Goal: Check status: Check status

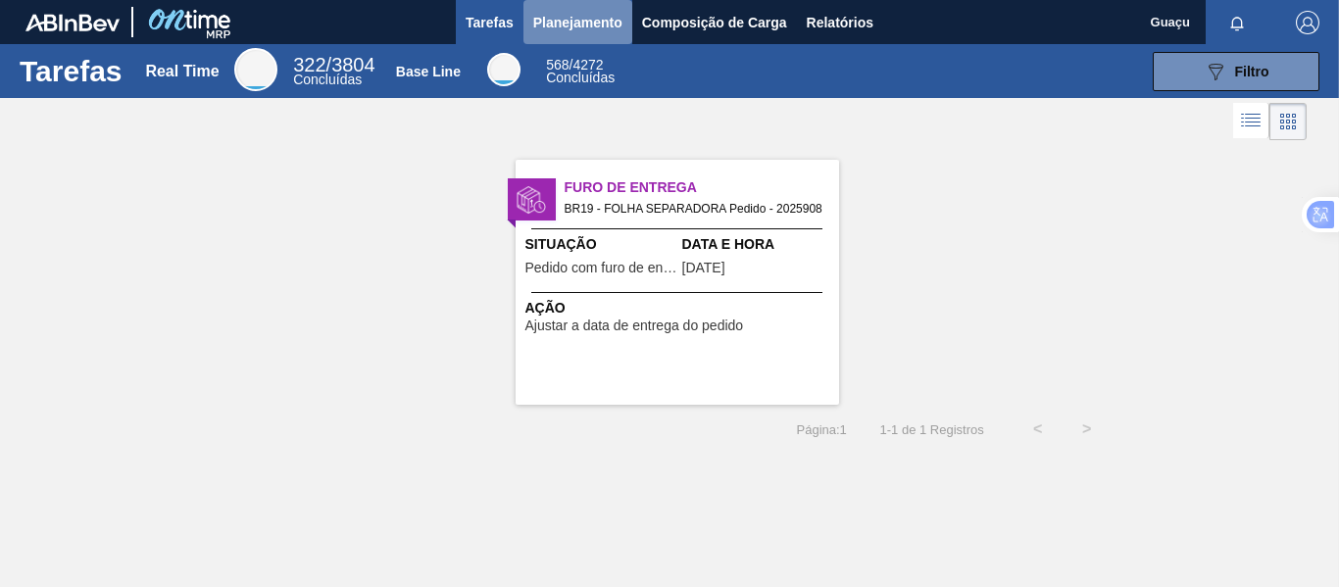
click at [580, 25] on span "Planejamento" at bounding box center [577, 23] width 89 height 24
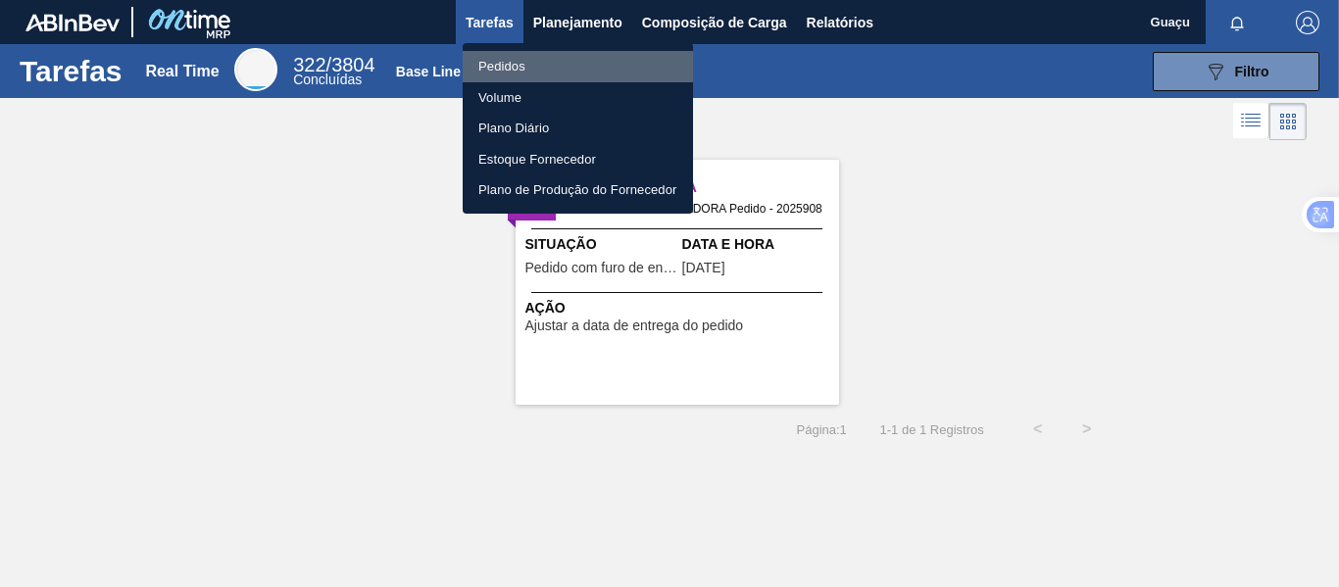
click at [517, 60] on li "Pedidos" at bounding box center [578, 66] width 230 height 31
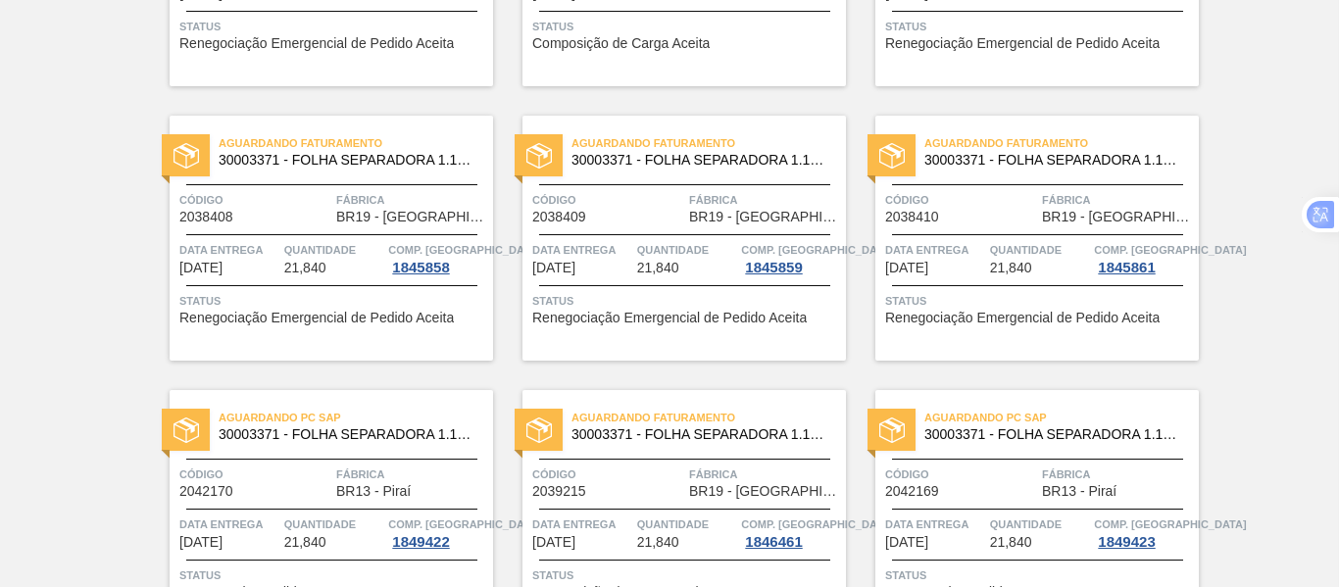
scroll to position [1078, 0]
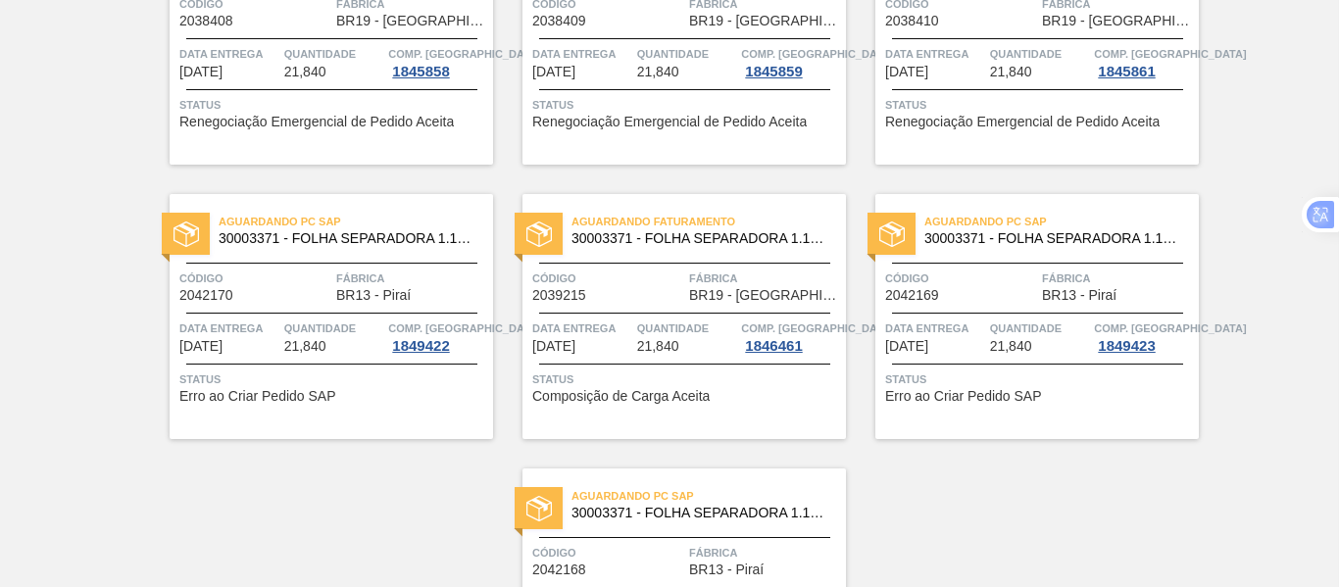
click at [331, 299] on div "Código 2042170 Fábrica BR13 - Piraí" at bounding box center [331, 286] width 323 height 34
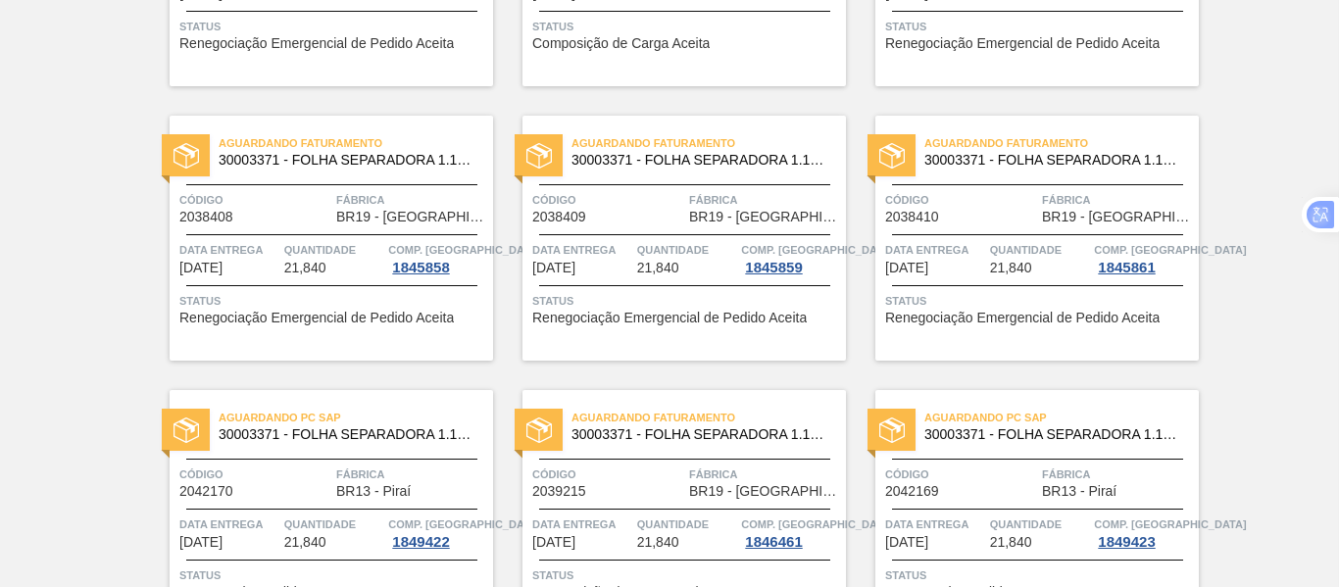
scroll to position [1078, 0]
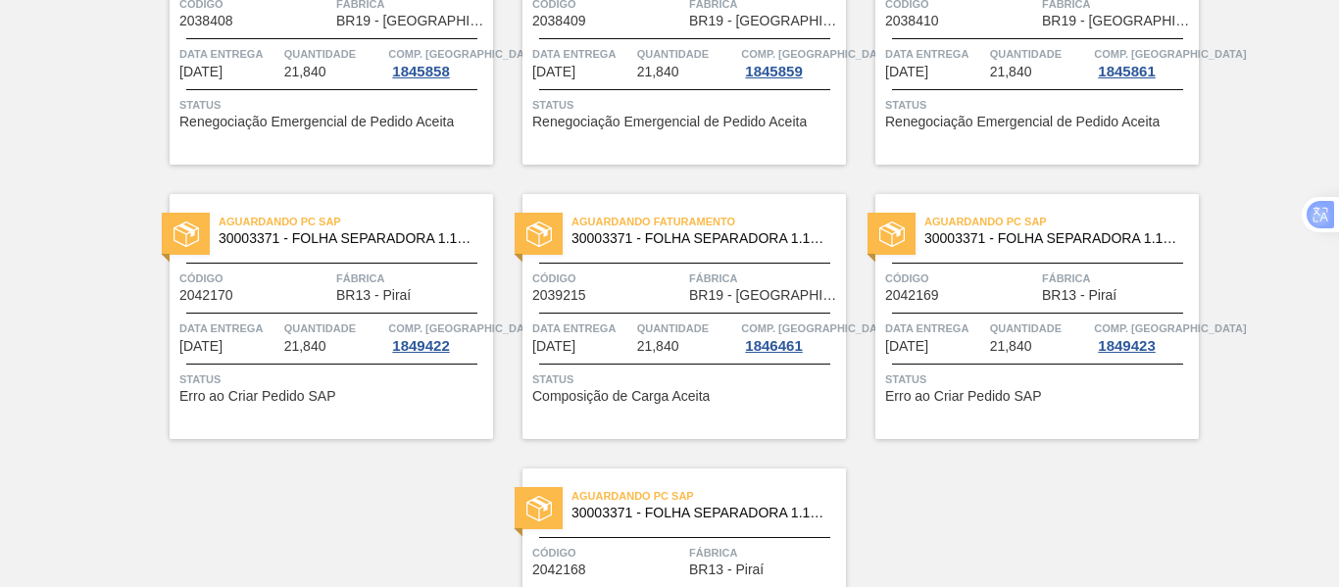
click at [682, 320] on span "Quantidade" at bounding box center [687, 328] width 100 height 20
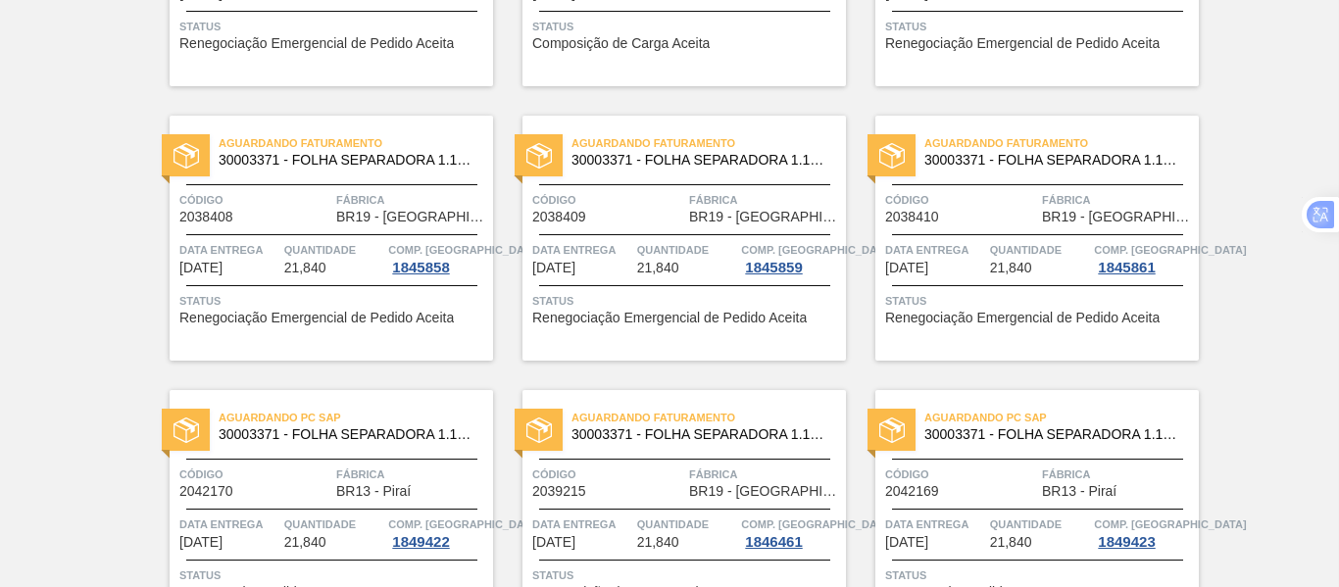
scroll to position [1078, 0]
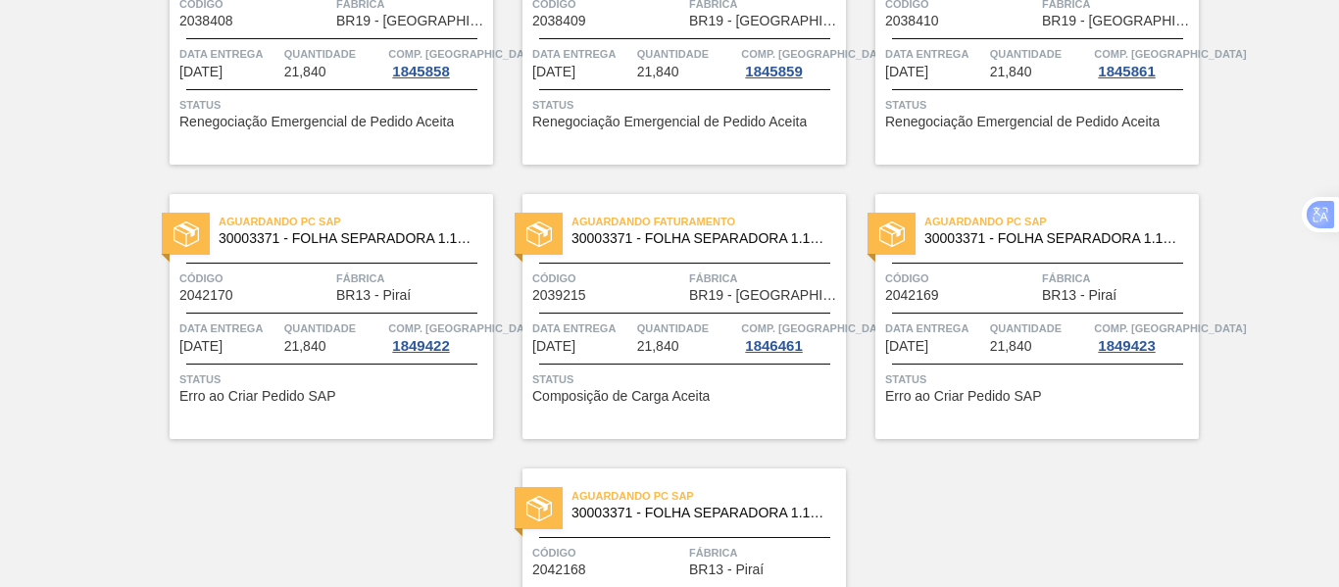
click at [1009, 105] on span "Status" at bounding box center [1039, 105] width 309 height 20
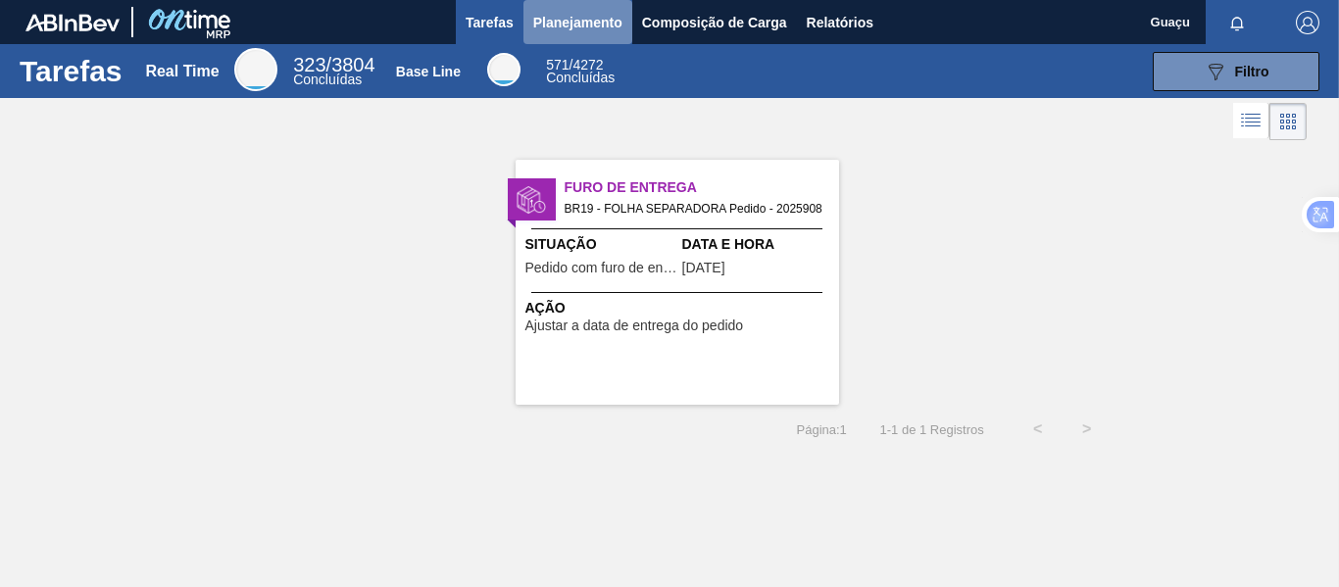
click at [596, 16] on span "Planejamento" at bounding box center [577, 23] width 89 height 24
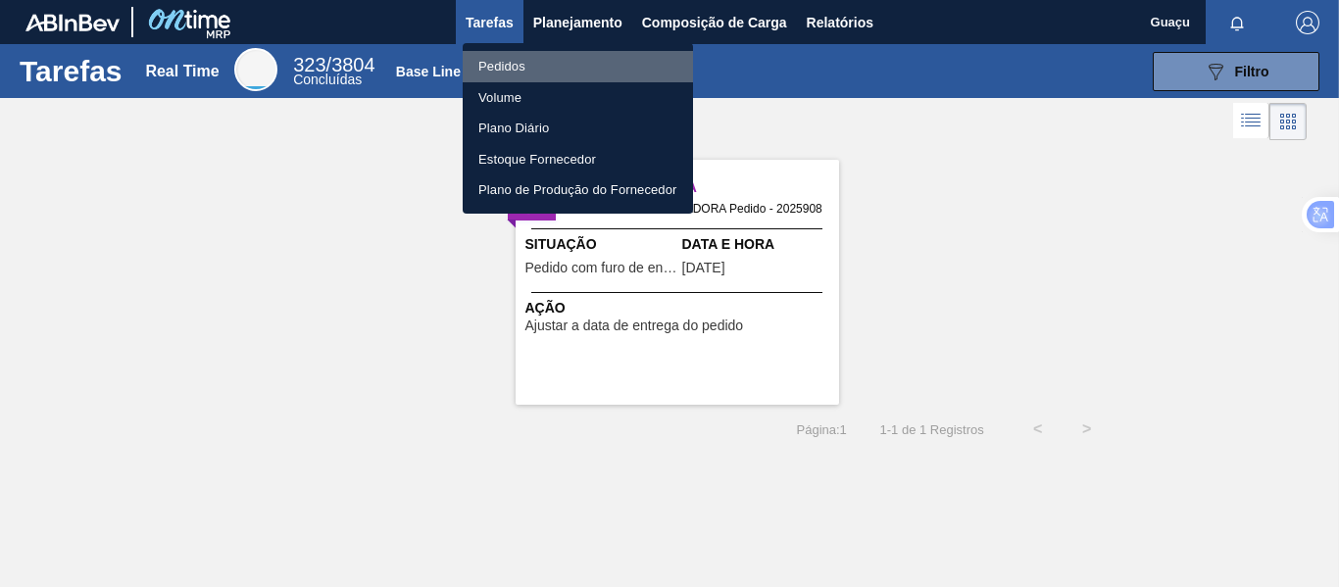
click at [543, 63] on li "Pedidos" at bounding box center [578, 66] width 230 height 31
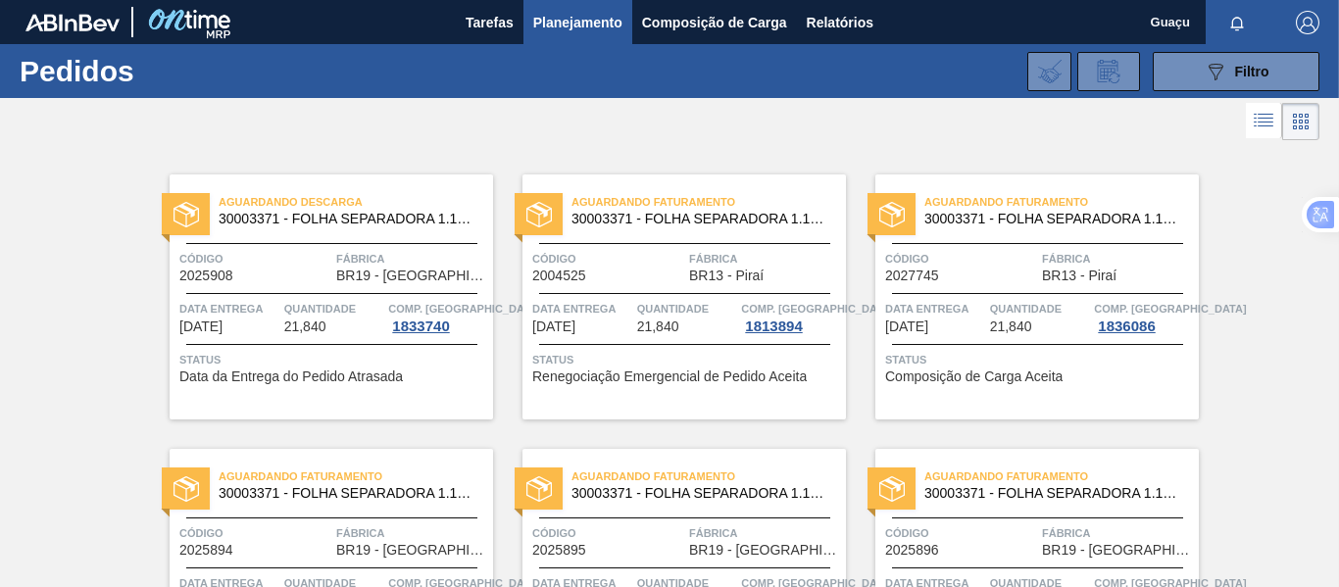
click at [805, 375] on span "Renegociação Emergencial de Pedido Aceita" at bounding box center [669, 376] width 274 height 15
